Goal: Task Accomplishment & Management: Complete application form

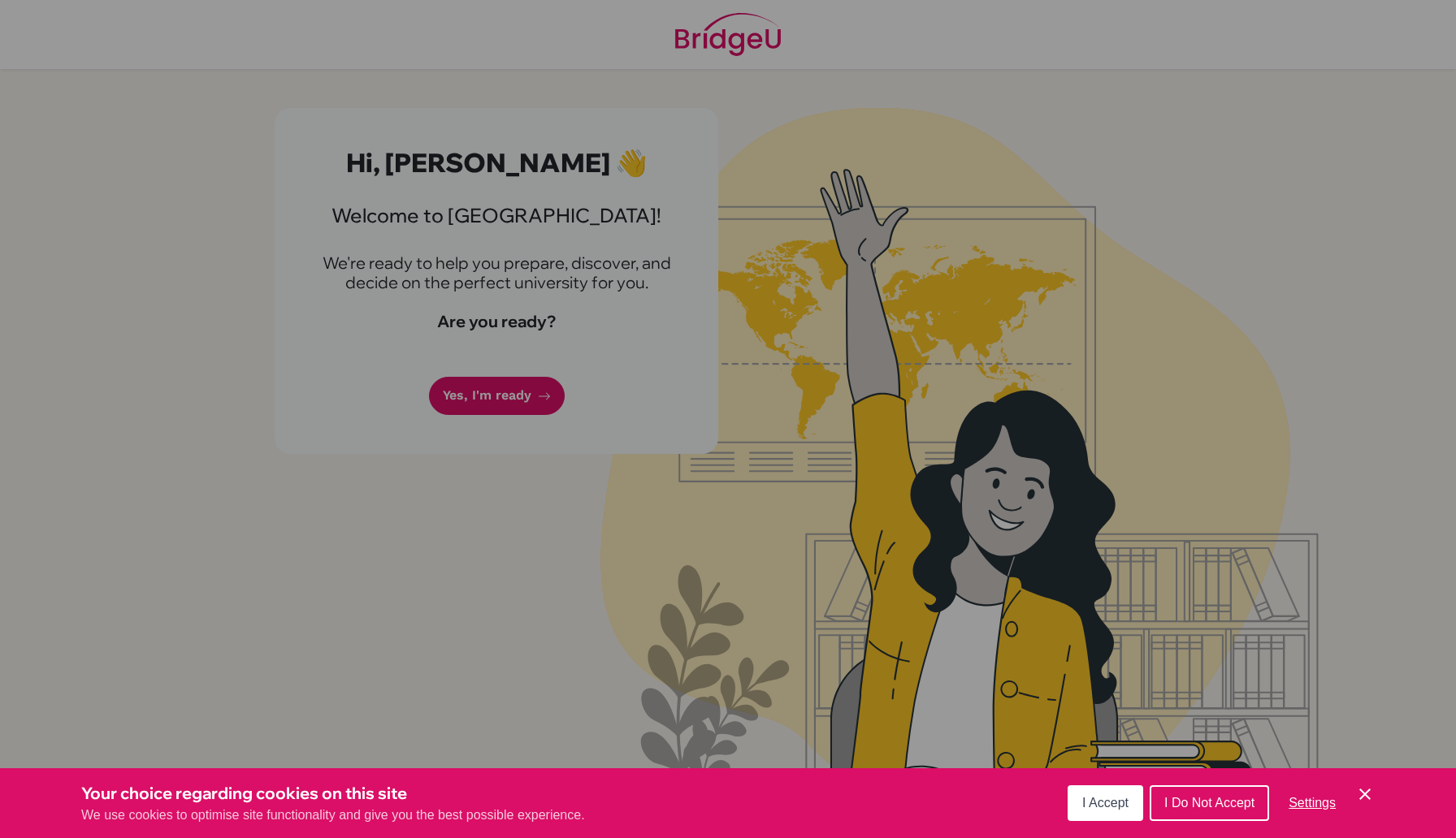
click at [1101, 797] on span "I Accept" at bounding box center [1106, 803] width 47 height 14
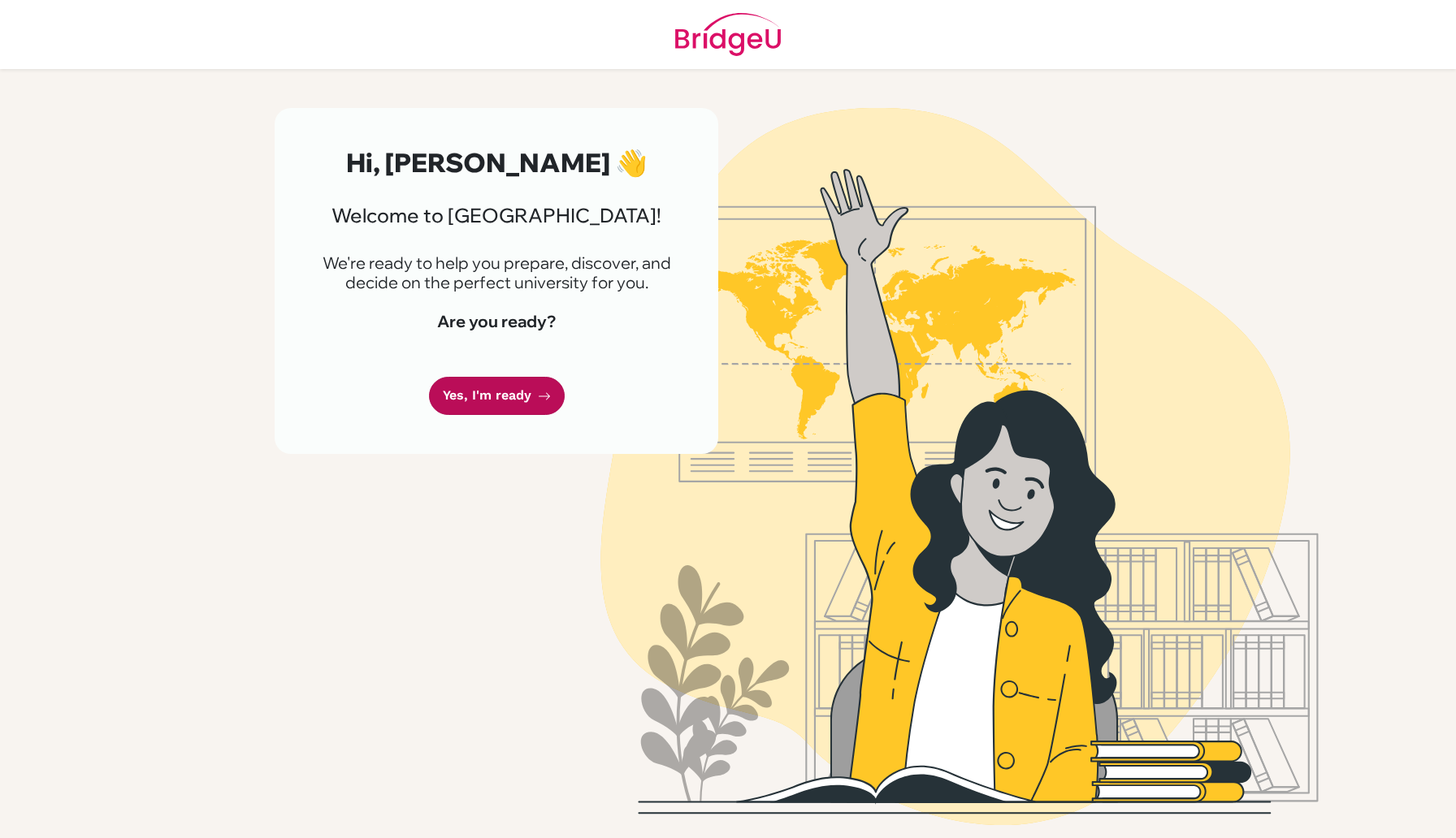
click at [442, 387] on link "Yes, I'm ready" at bounding box center [497, 396] width 136 height 38
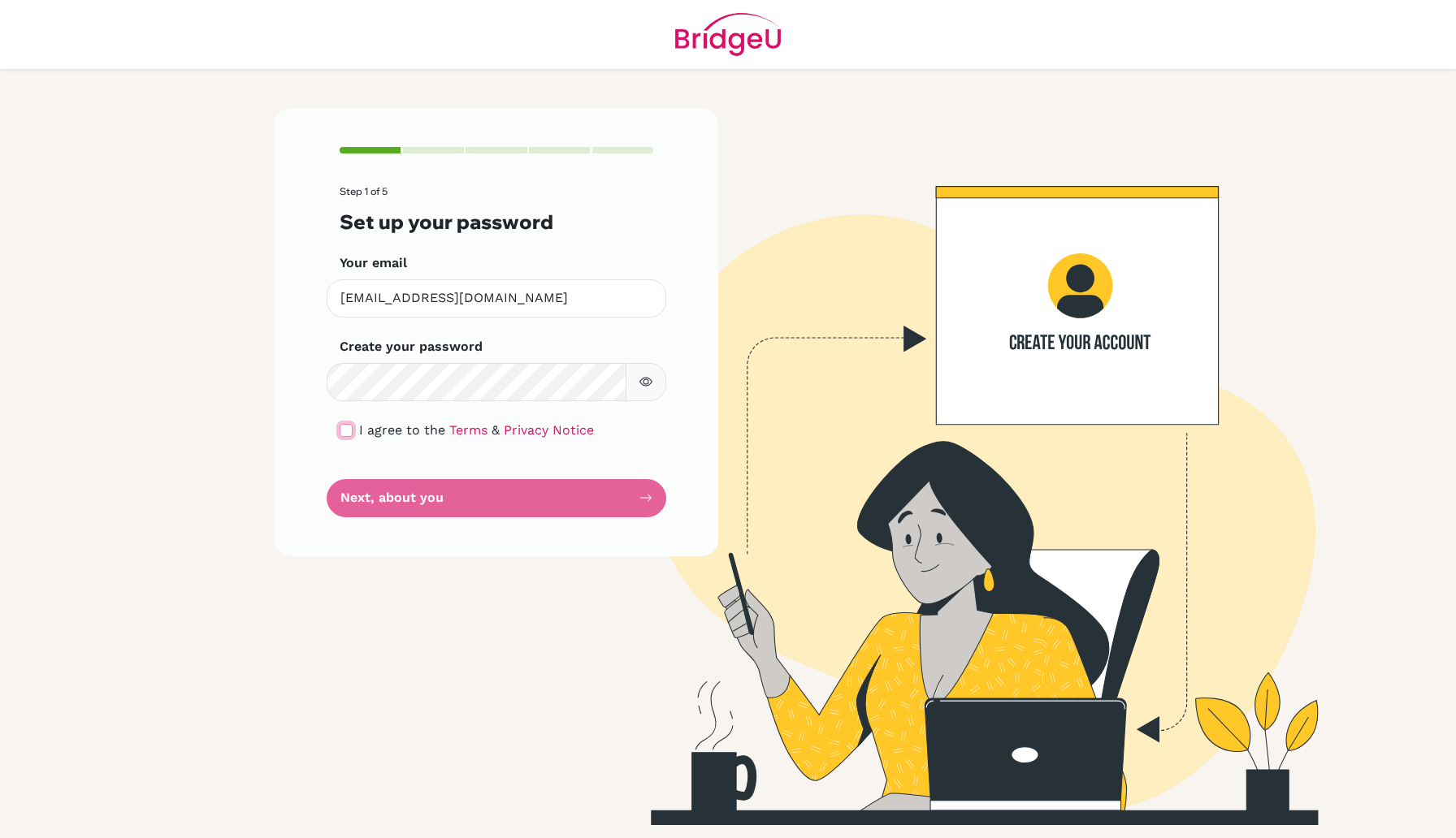
click at [352, 432] on input "checkbox" at bounding box center [346, 430] width 13 height 13
checkbox input "true"
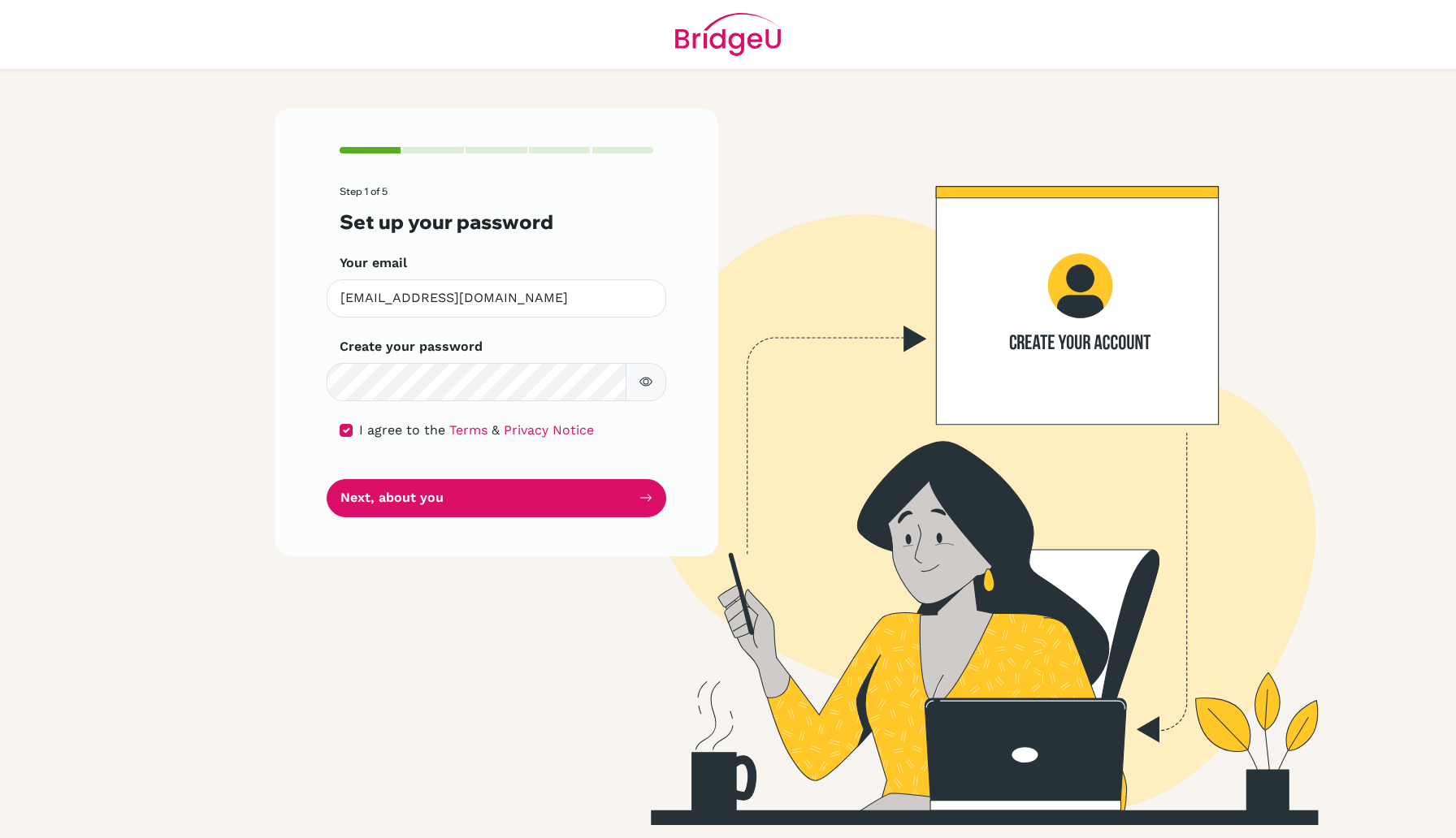
click at [644, 381] on icon "button" at bounding box center [646, 382] width 6 height 6
click at [581, 515] on button "Next, about you" at bounding box center [497, 498] width 340 height 38
